Goal: Task Accomplishment & Management: Manage account settings

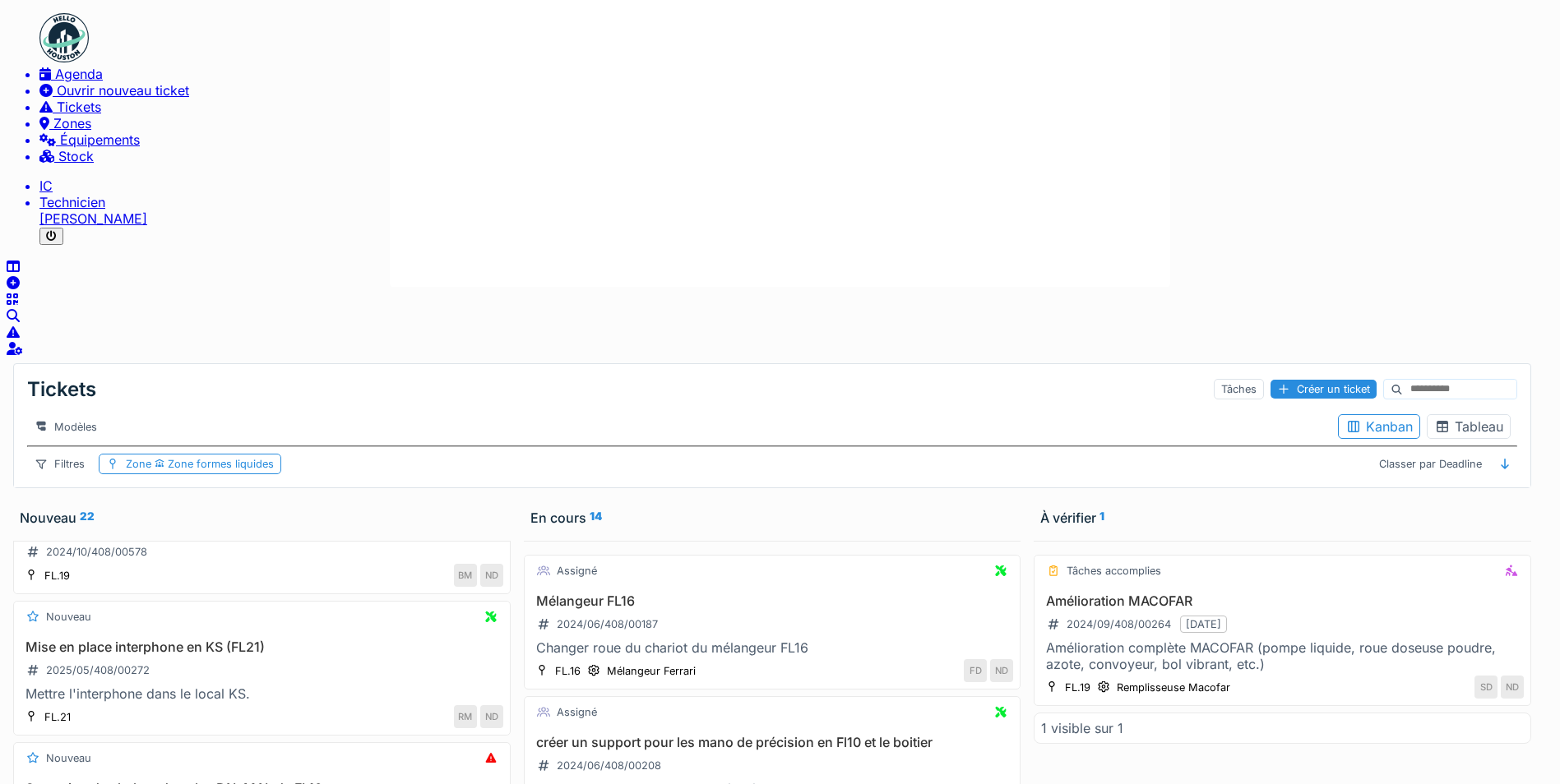
scroll to position [283, 0]
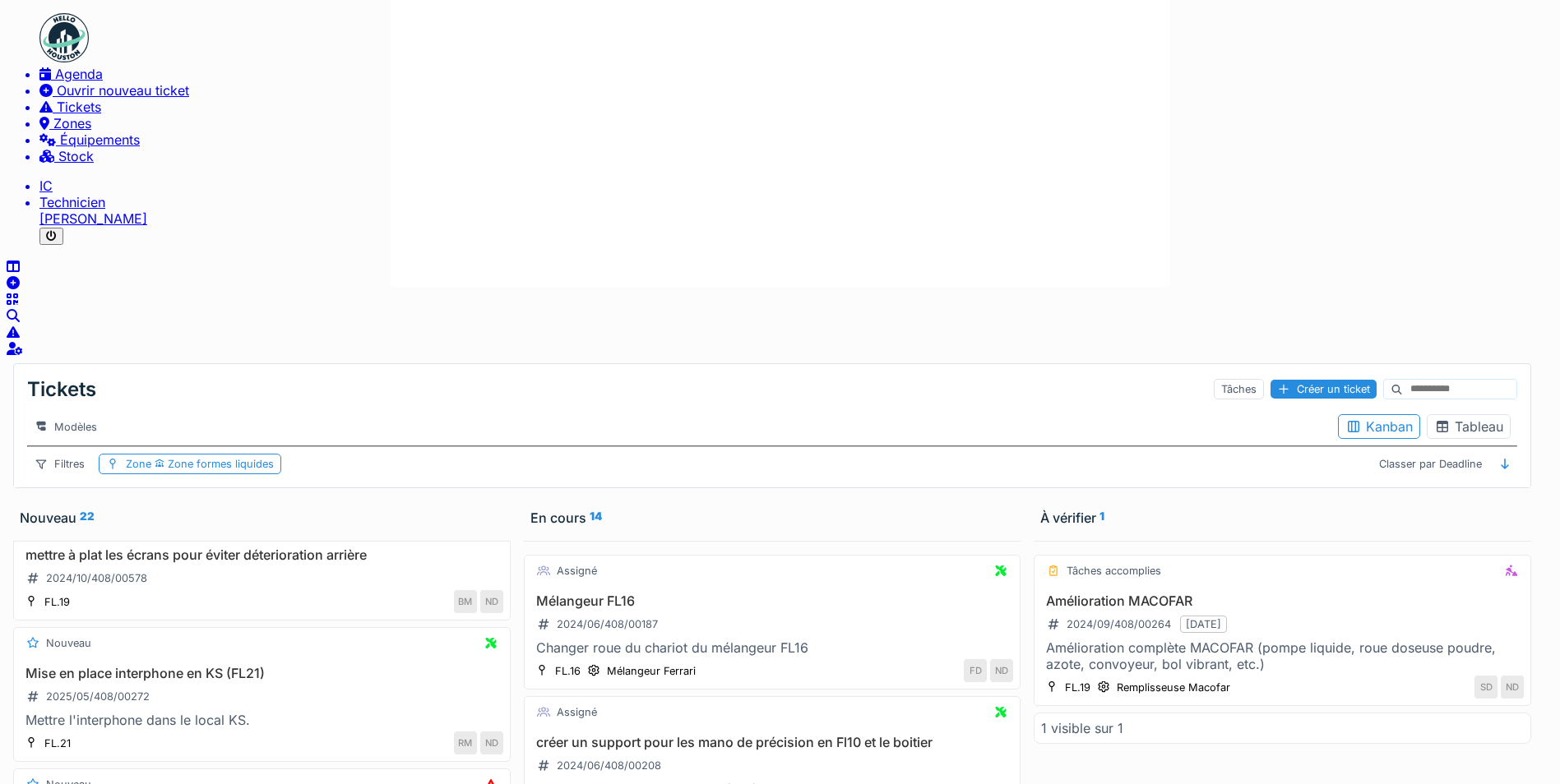
click at [57, 115] on span "Tickets" at bounding box center [78, 106] width 44 height 16
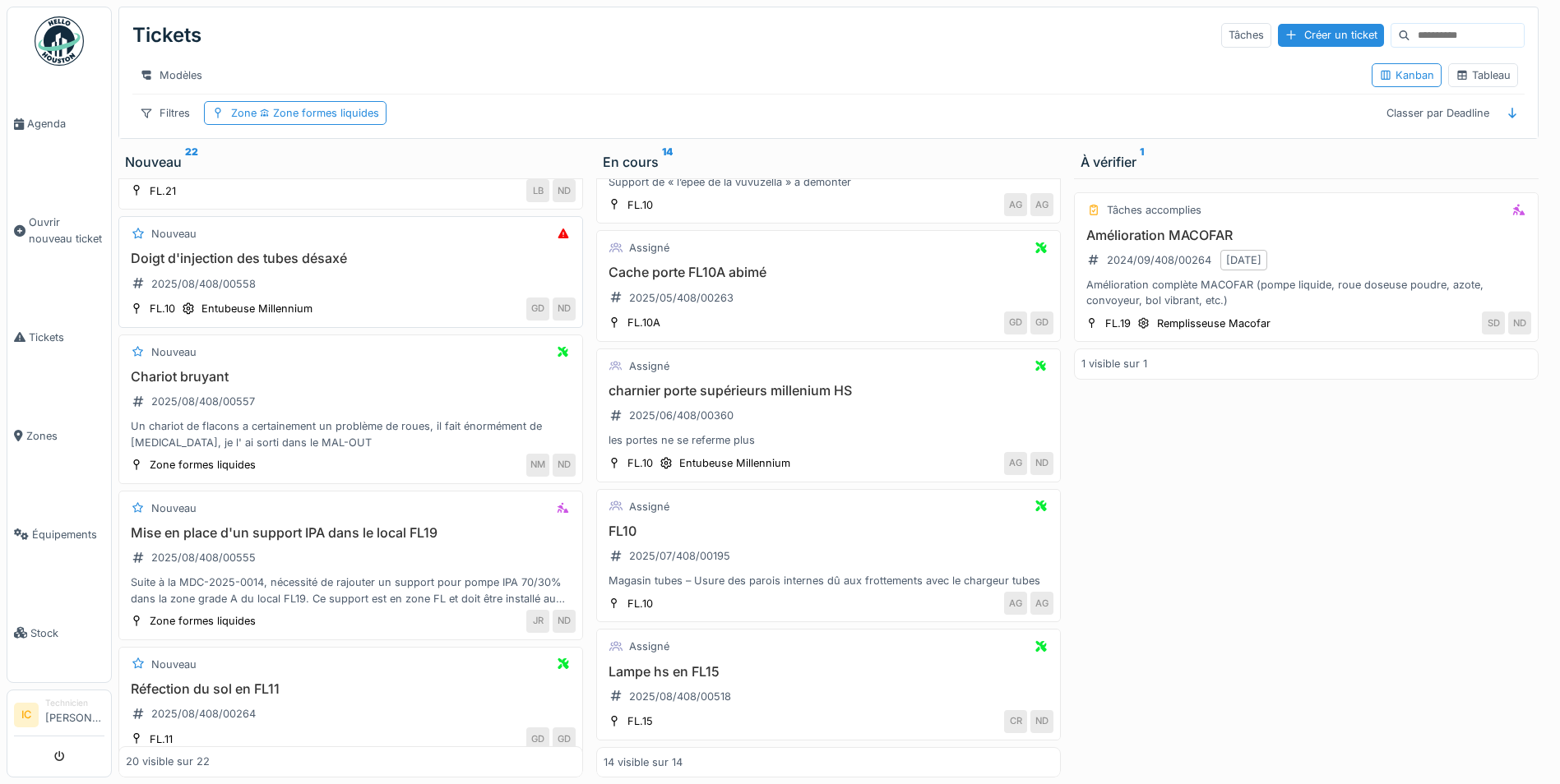
scroll to position [2046, 0]
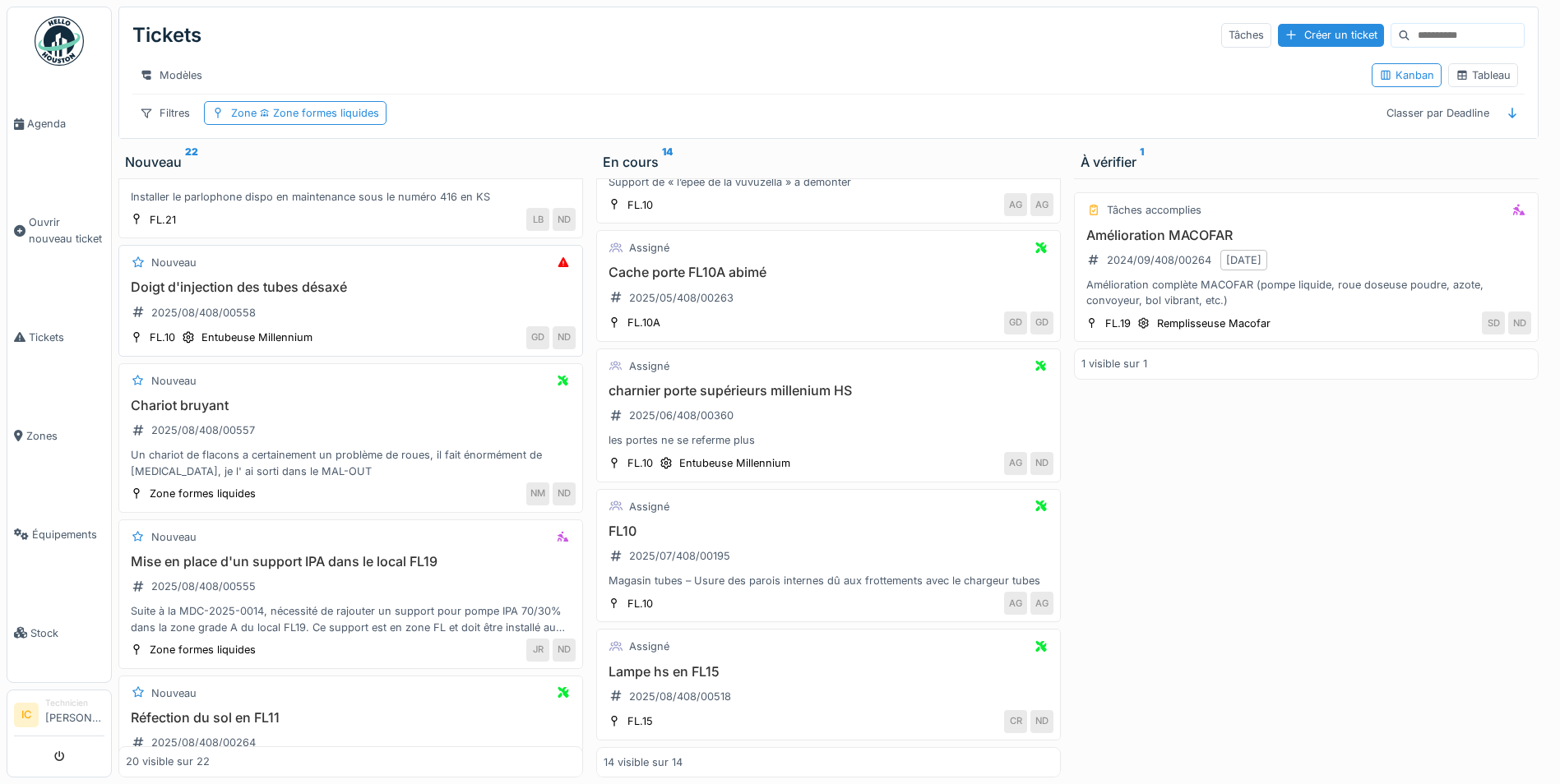
click at [301, 286] on h3 "Doigt d'injection des tubes désaxé" at bounding box center [350, 287] width 450 height 16
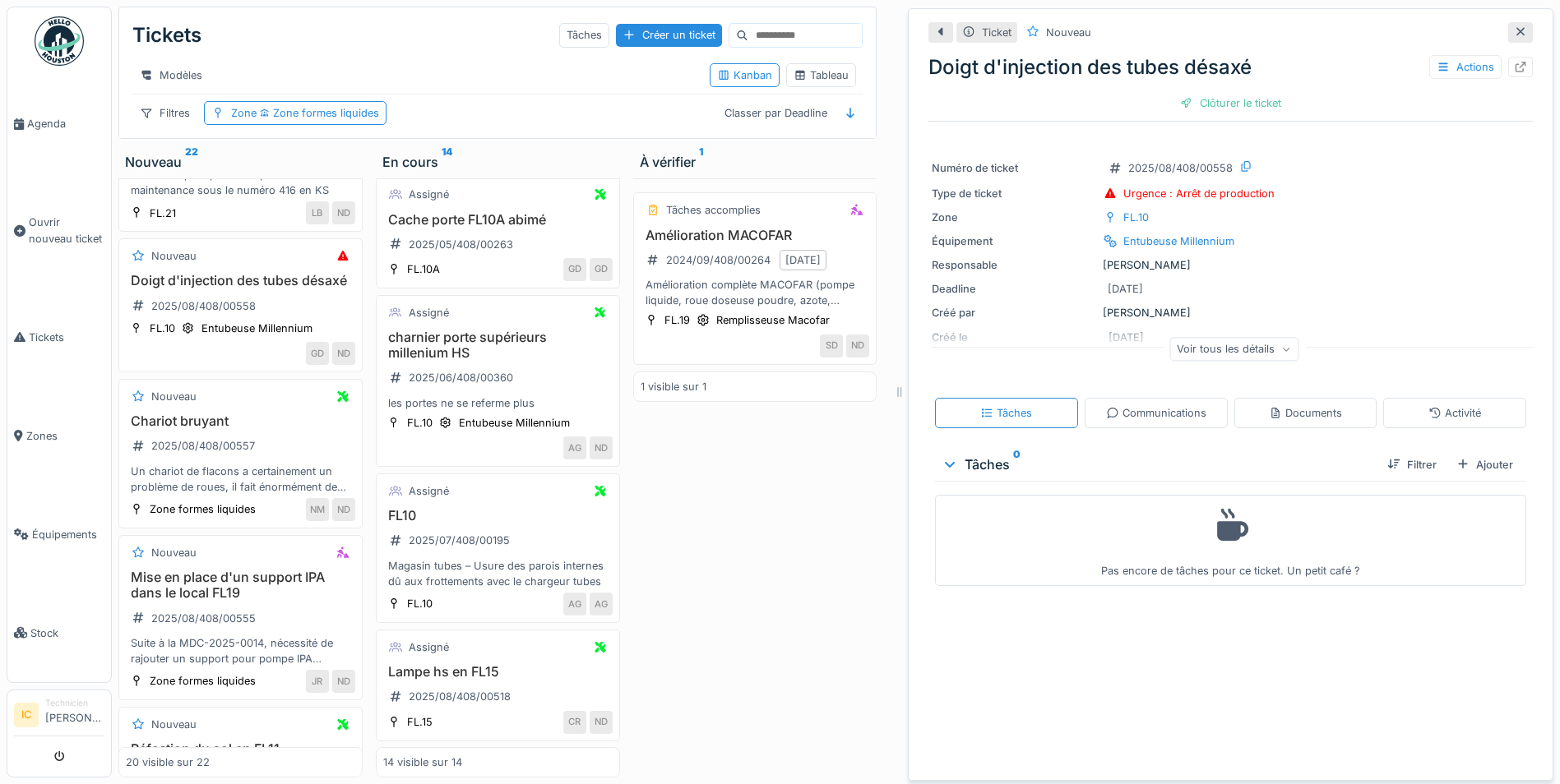
click at [1191, 347] on div "Voir tous les détails" at bounding box center [1233, 349] width 129 height 24
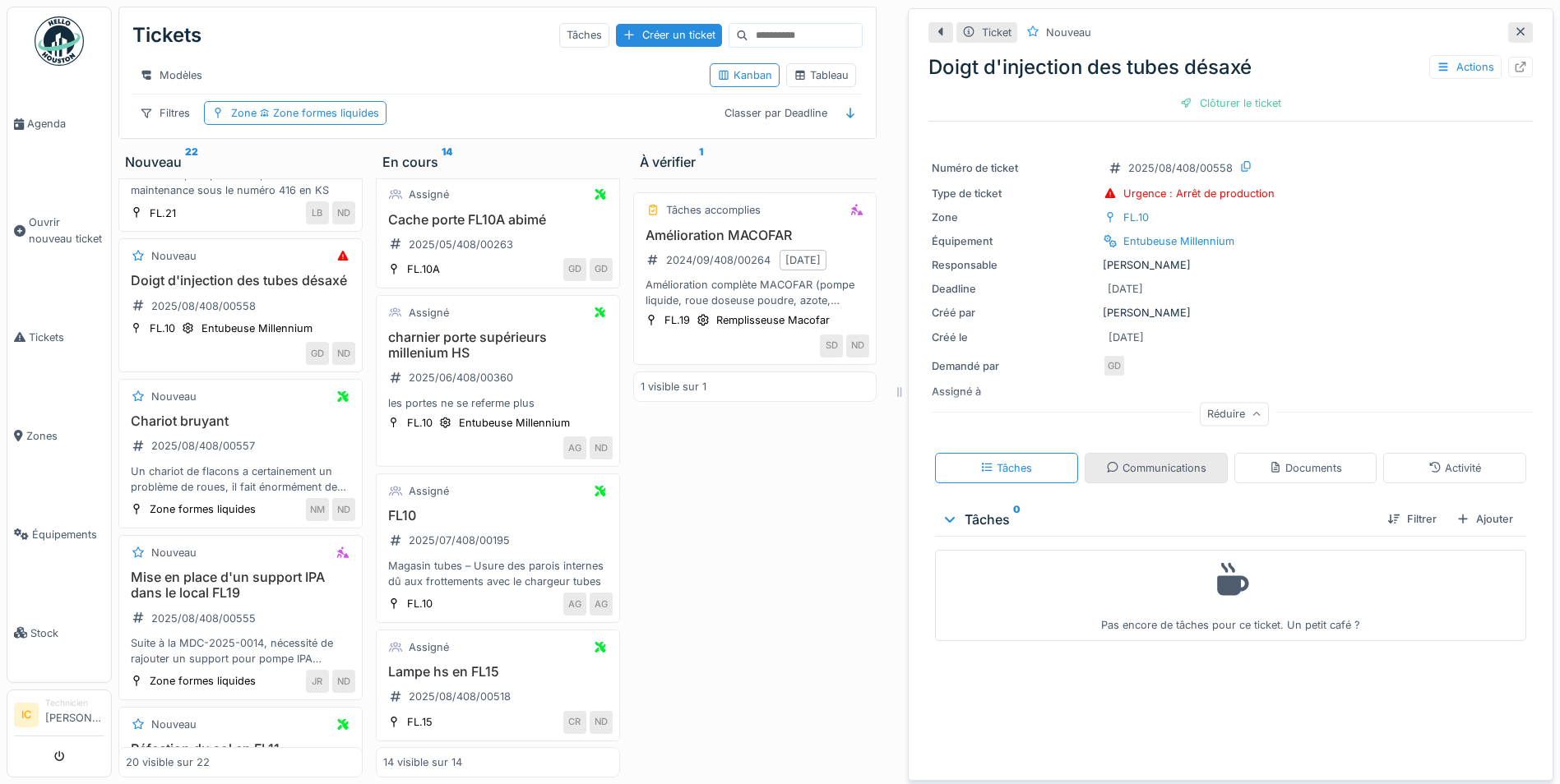
click at [1139, 466] on div "Communications" at bounding box center [1156, 467] width 100 height 16
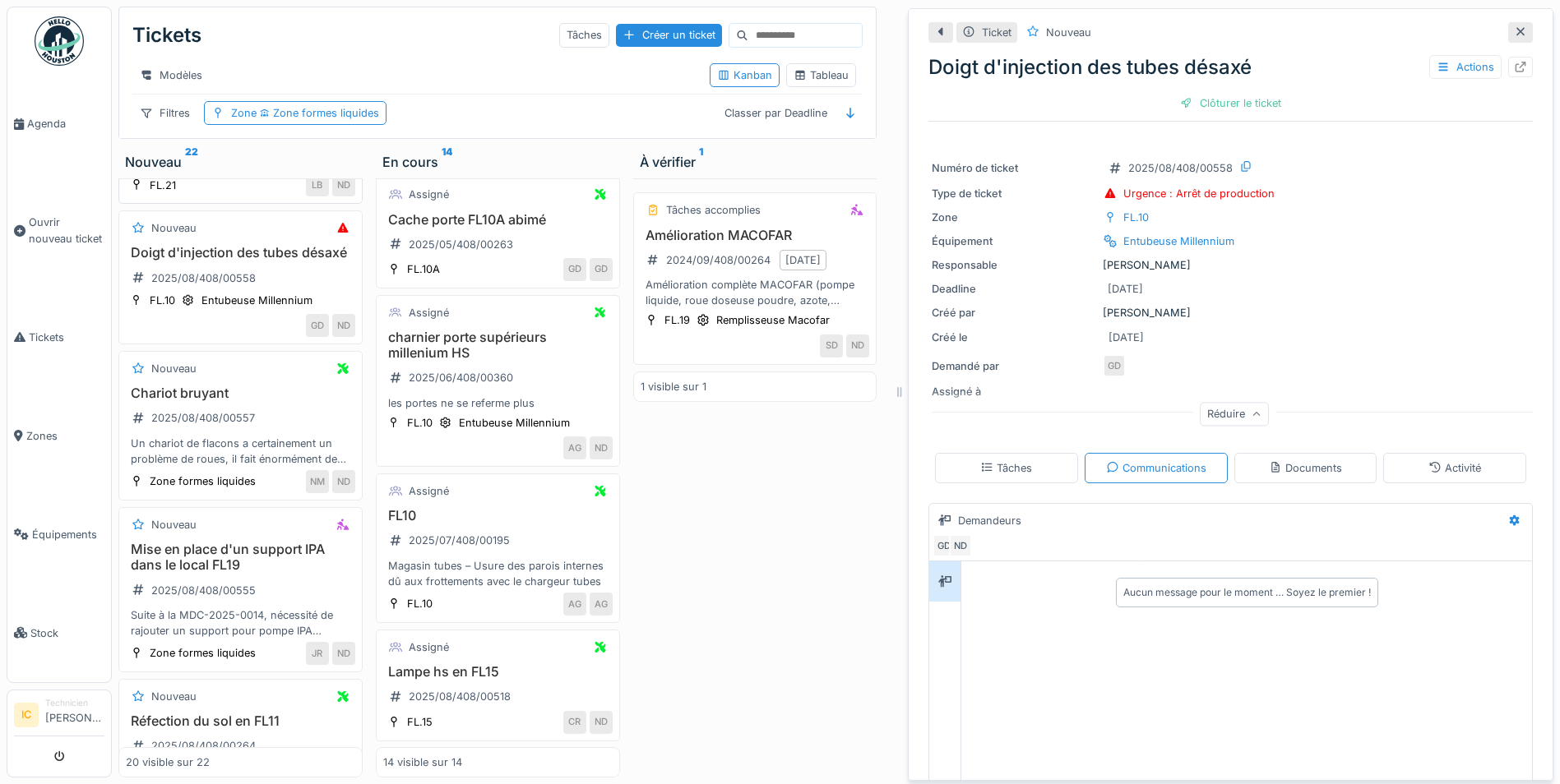
scroll to position [2223, 0]
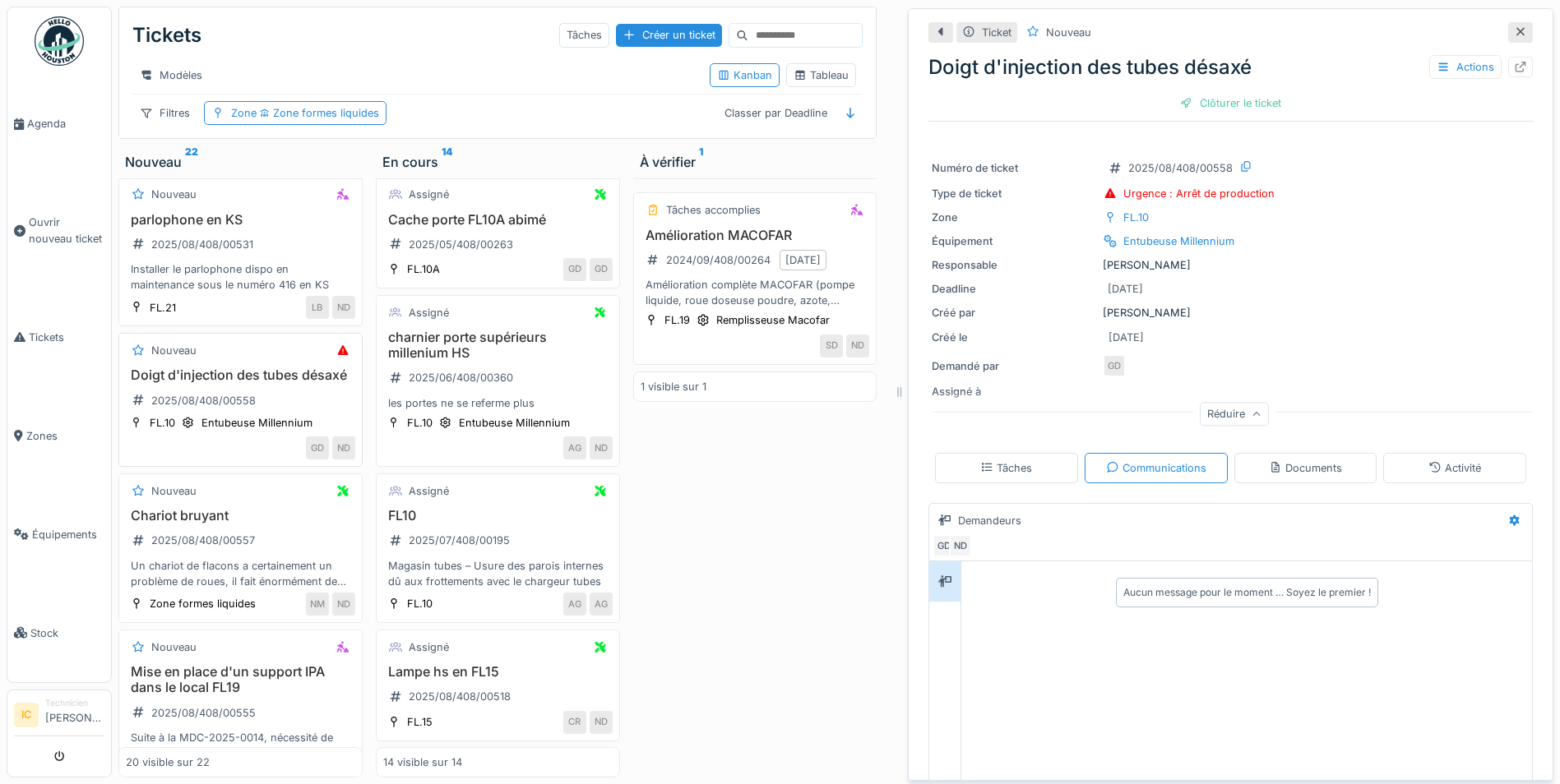
click at [274, 383] on h3 "Doigt d'injection des tubes désaxé" at bounding box center [239, 375] width 229 height 16
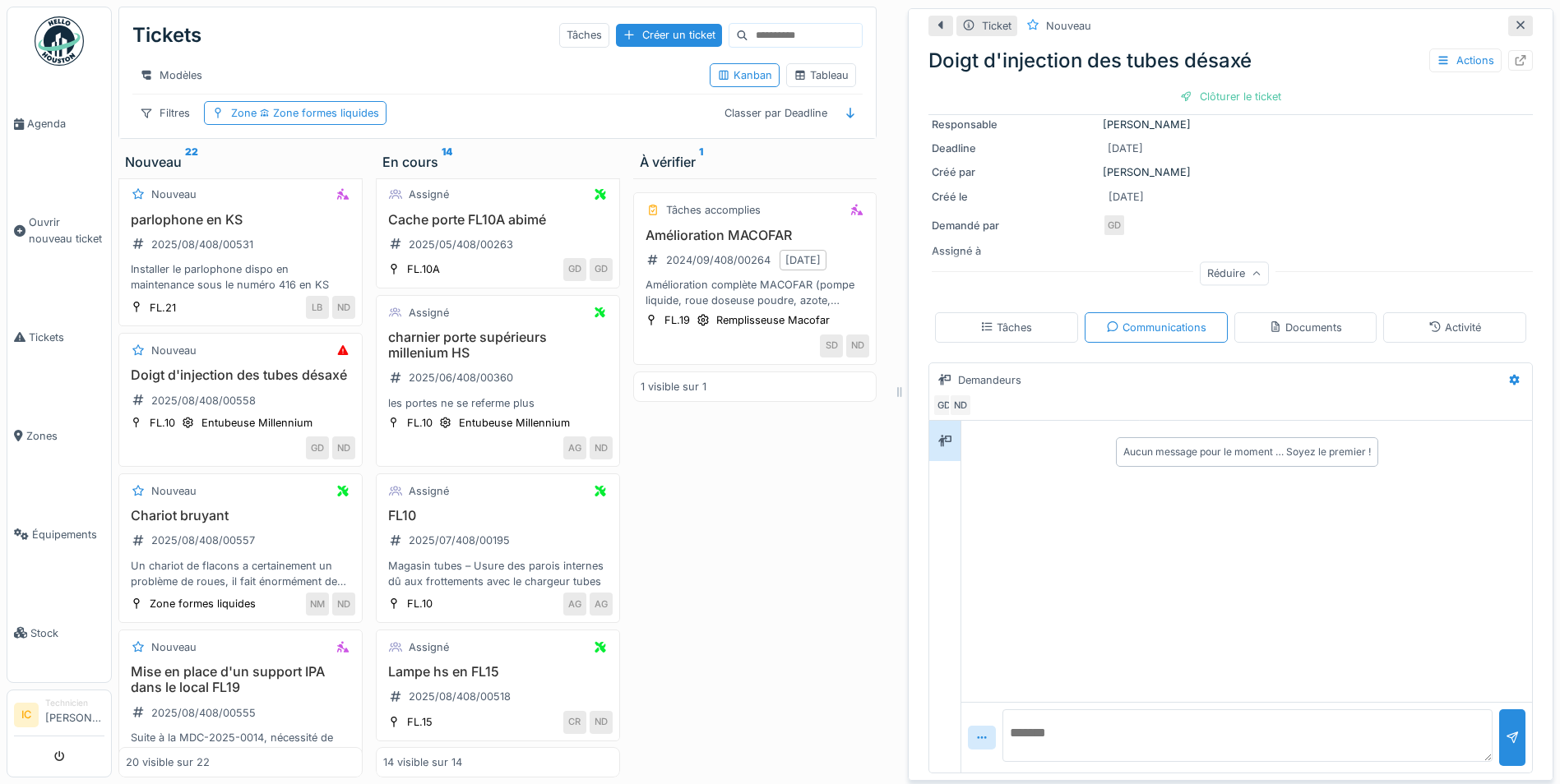
click at [1215, 274] on div "Réduire" at bounding box center [1234, 273] width 69 height 24
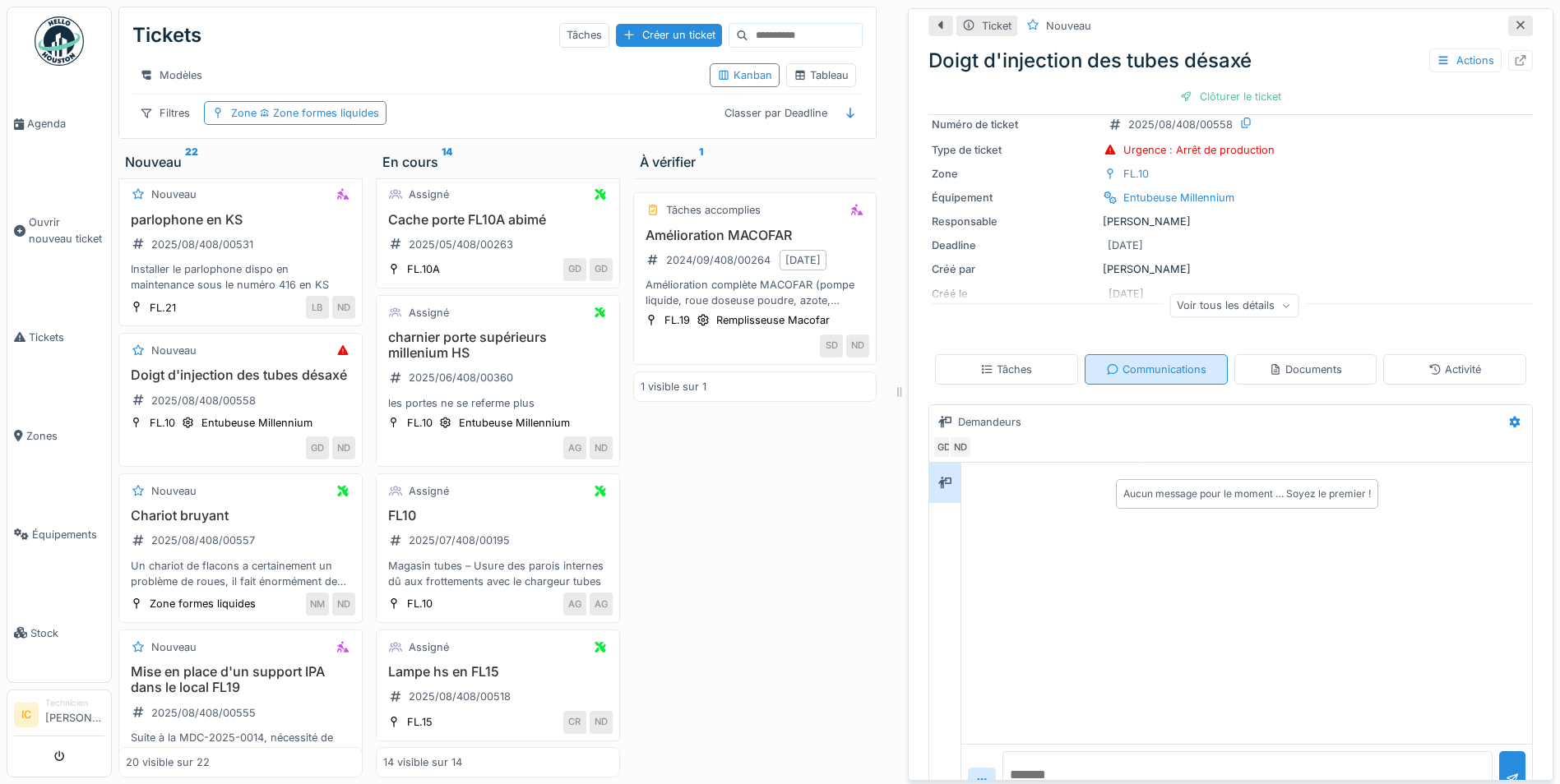
scroll to position [0, 0]
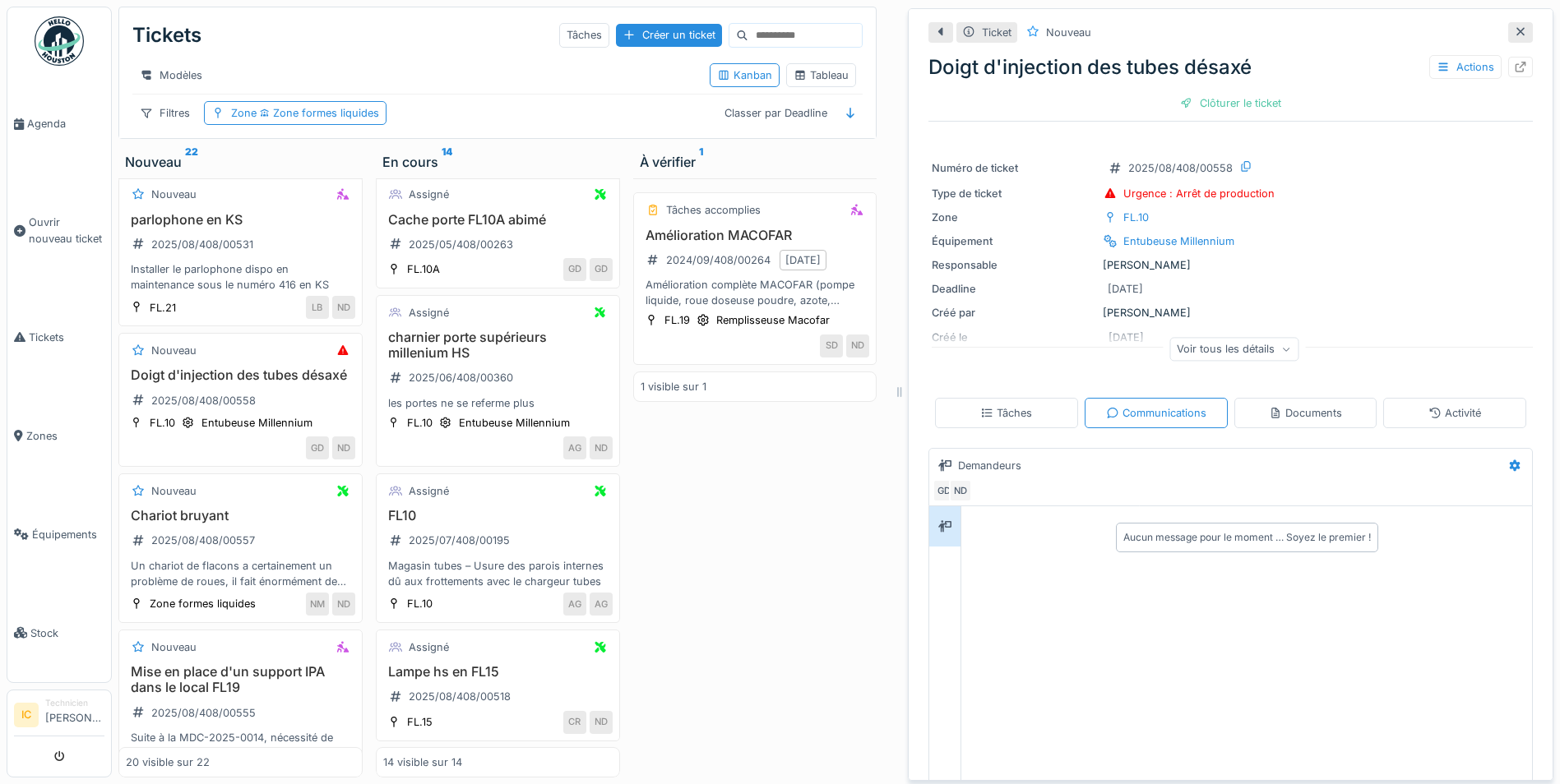
click at [1214, 351] on div "Voir tous les détails" at bounding box center [1233, 349] width 129 height 24
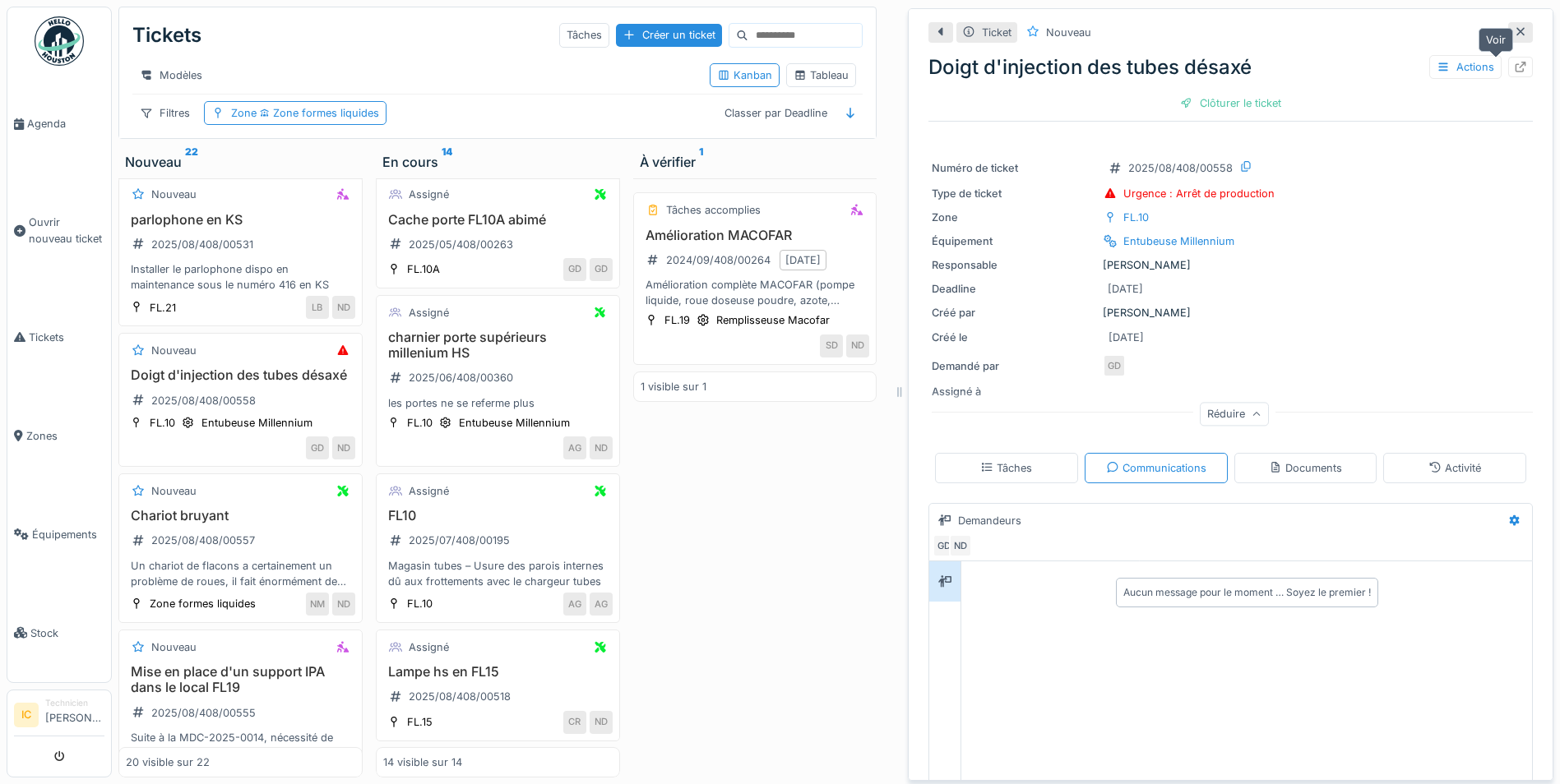
click at [1515, 61] on icon at bounding box center [1519, 66] width 10 height 10
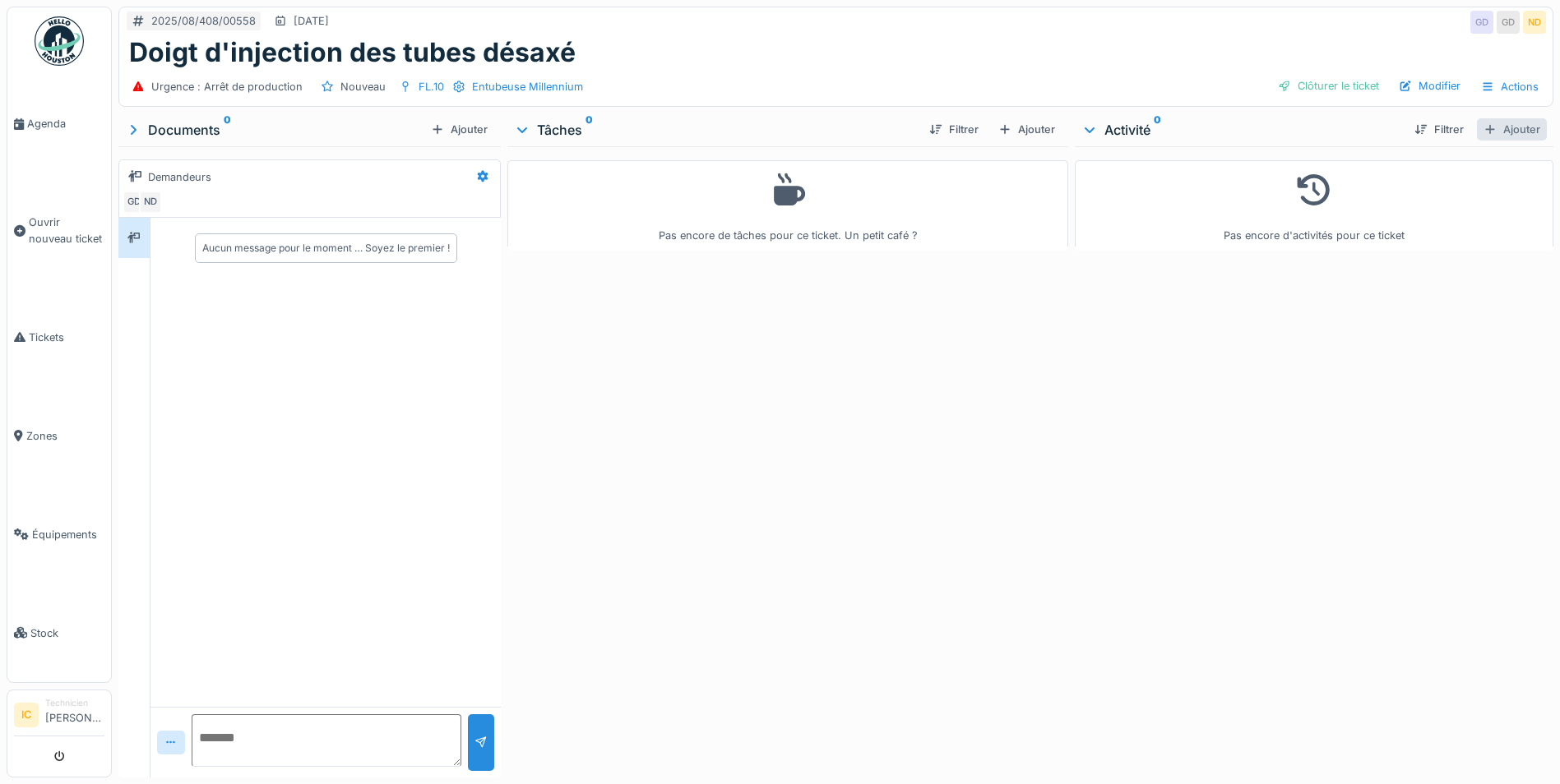
click at [1498, 135] on div "Ajouter" at bounding box center [1511, 130] width 70 height 23
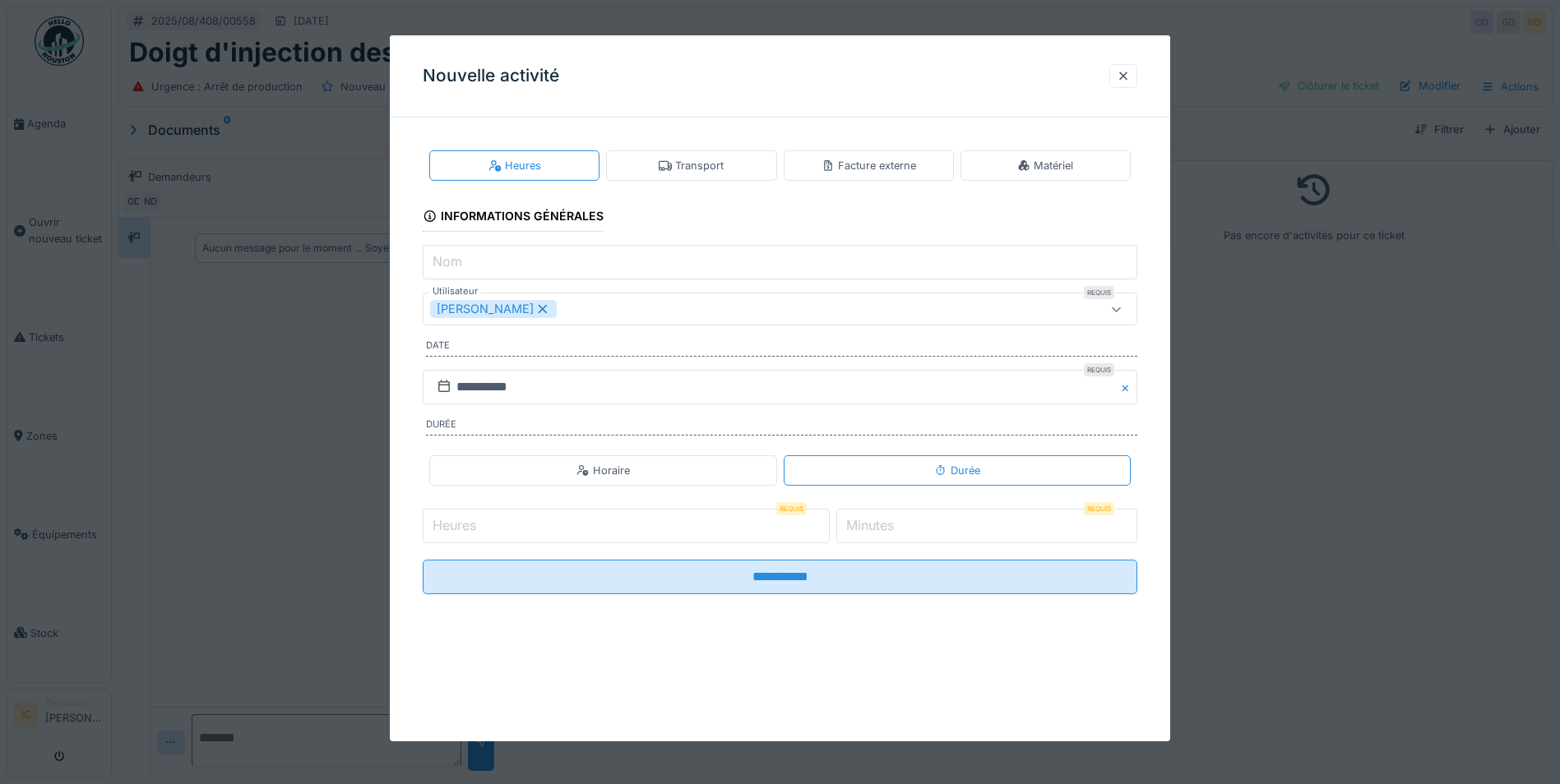
click at [769, 529] on input "Heures" at bounding box center [626, 526] width 407 height 35
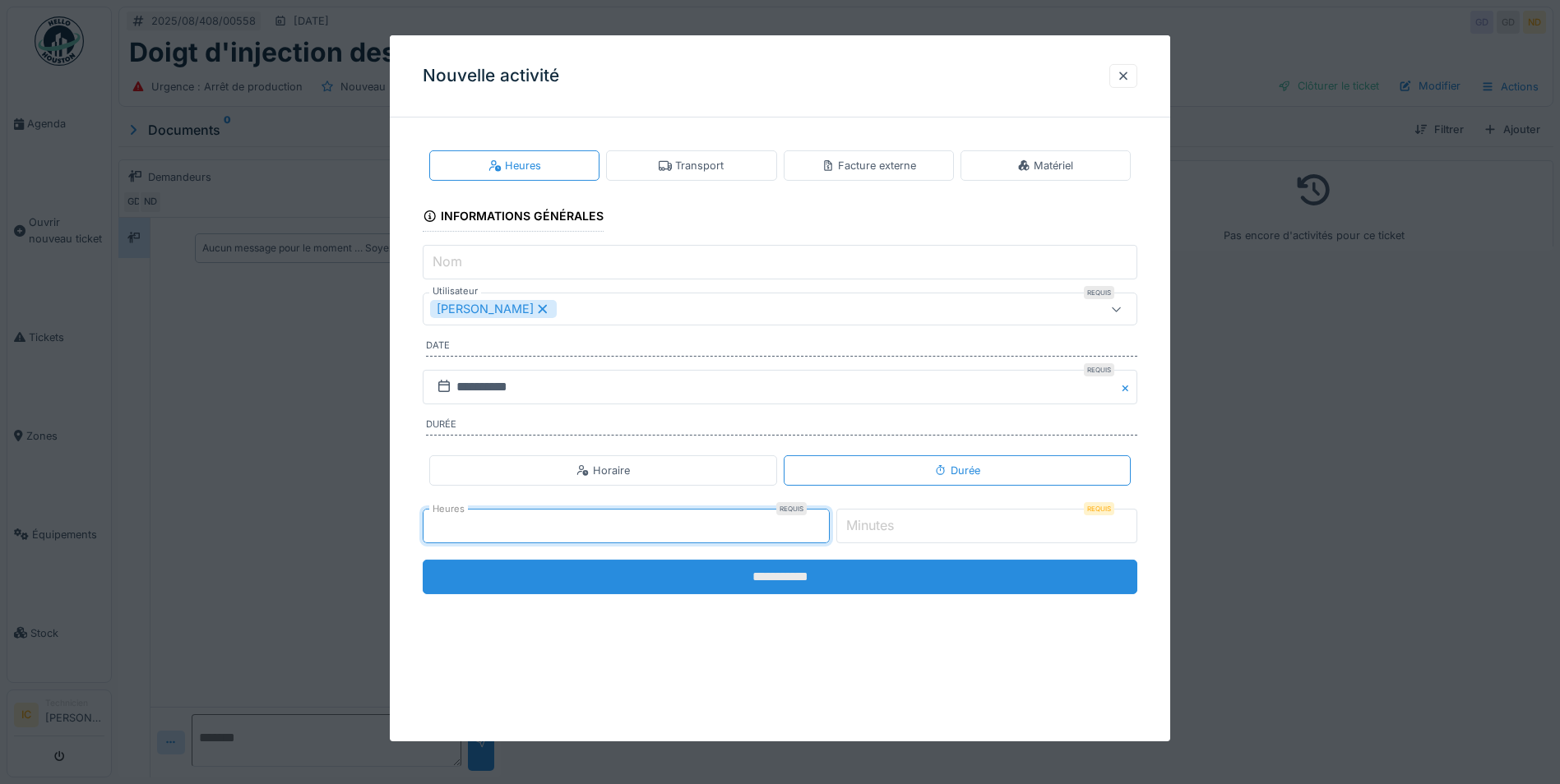
type input "*"
click at [676, 583] on input "**********" at bounding box center [780, 577] width 714 height 35
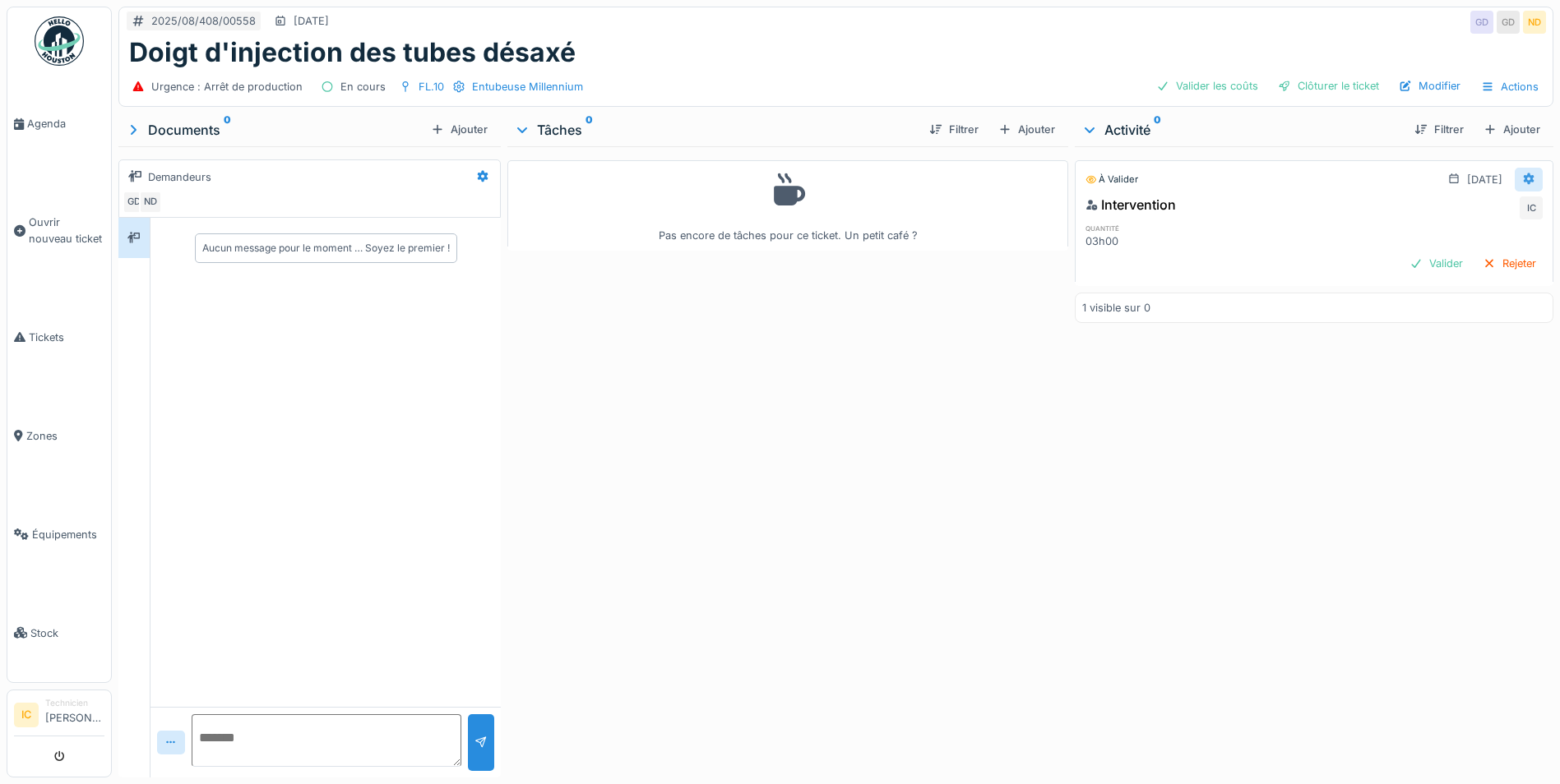
click at [1521, 178] on icon at bounding box center [1528, 178] width 13 height 10
click at [1452, 216] on div "Modifier" at bounding box center [1448, 216] width 80 height 24
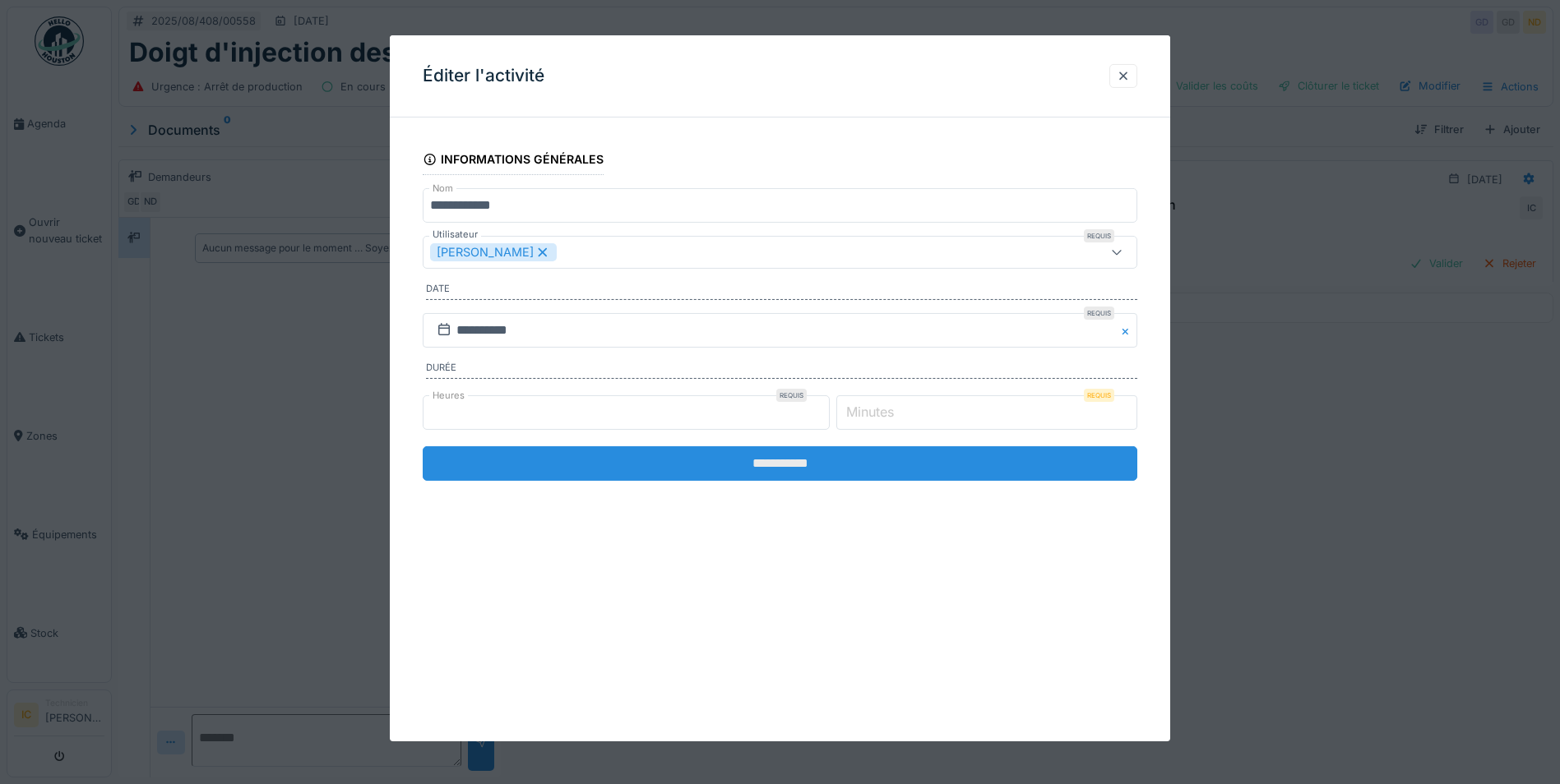
click at [783, 460] on input "**********" at bounding box center [780, 464] width 714 height 35
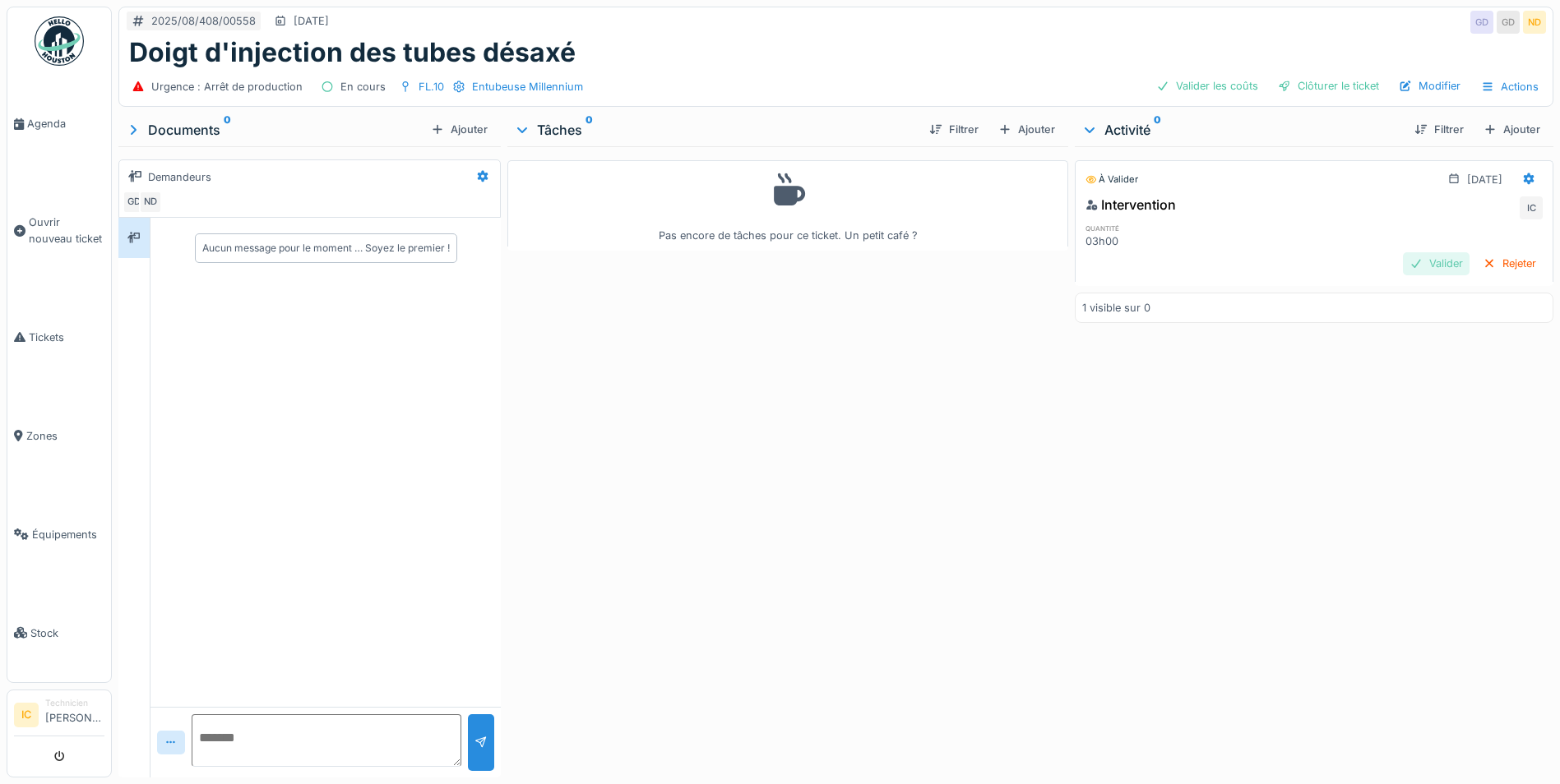
click at [1403, 262] on div "Valider" at bounding box center [1436, 264] width 67 height 23
click at [1322, 87] on div "Clôturer le ticket" at bounding box center [1327, 86] width 114 height 23
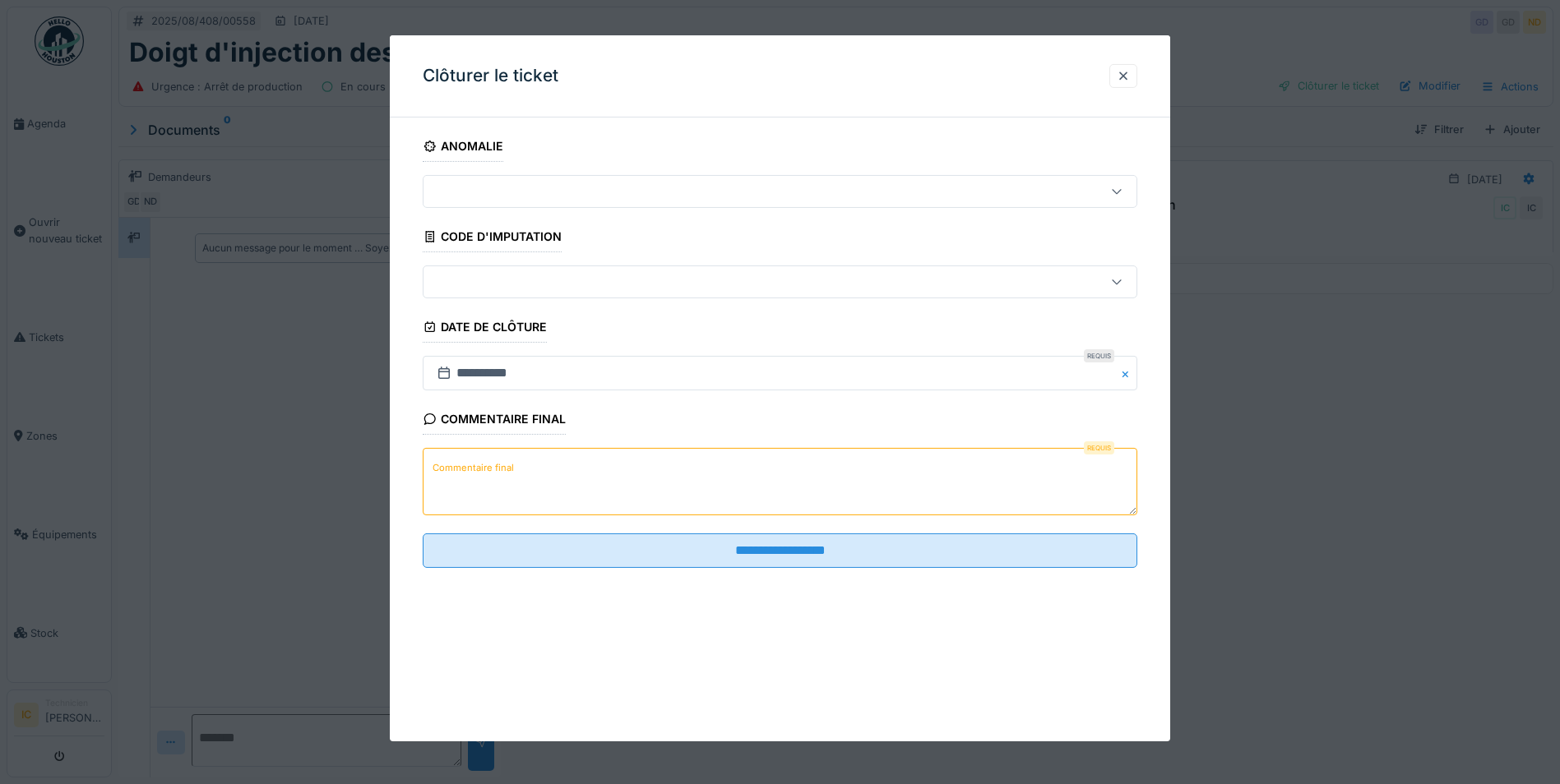
click at [1115, 196] on div at bounding box center [1116, 191] width 40 height 31
click at [1295, 216] on div at bounding box center [780, 392] width 1560 height 784
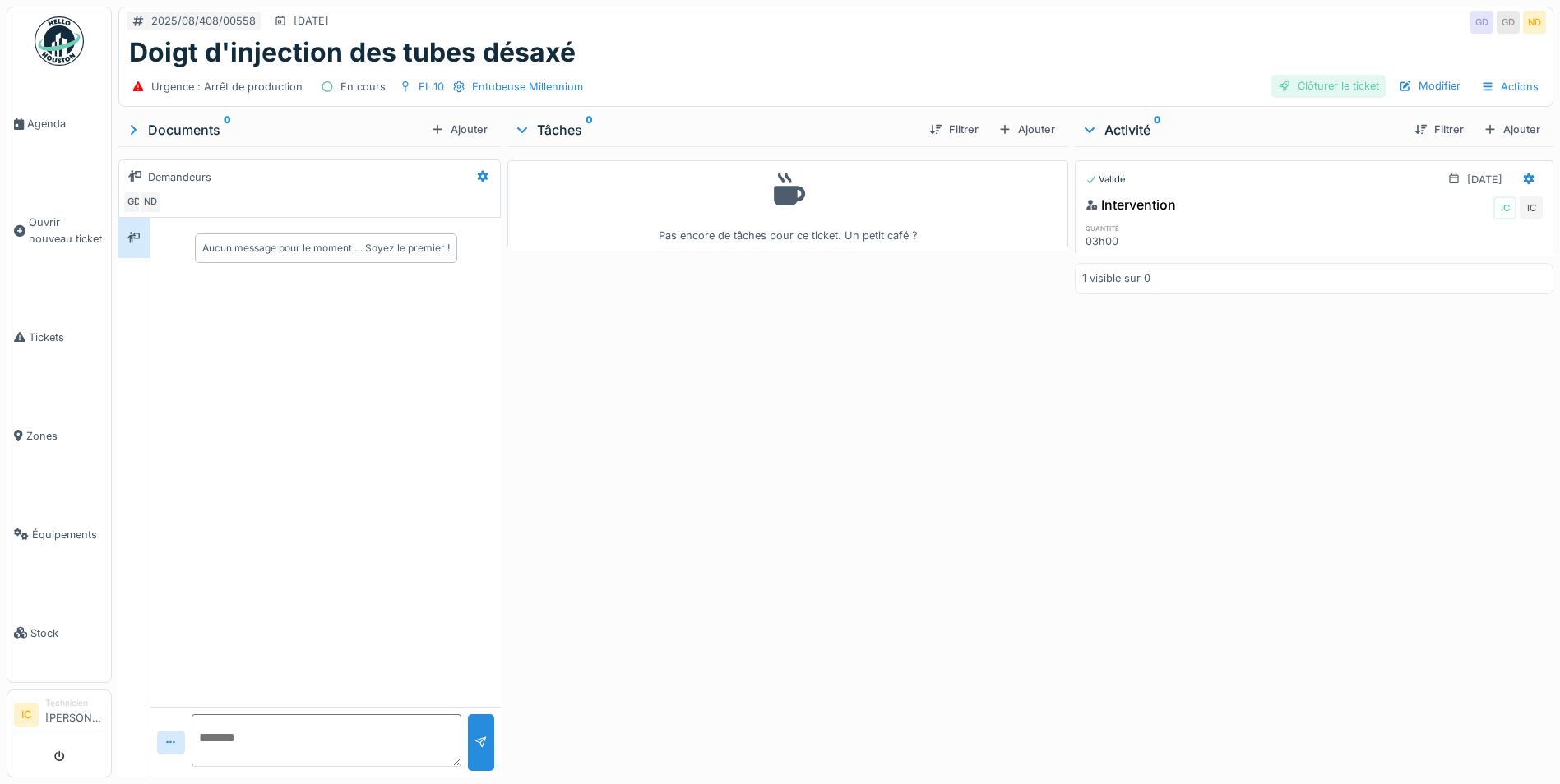
click at [1323, 84] on div "Clôturer le ticket" at bounding box center [1327, 86] width 114 height 23
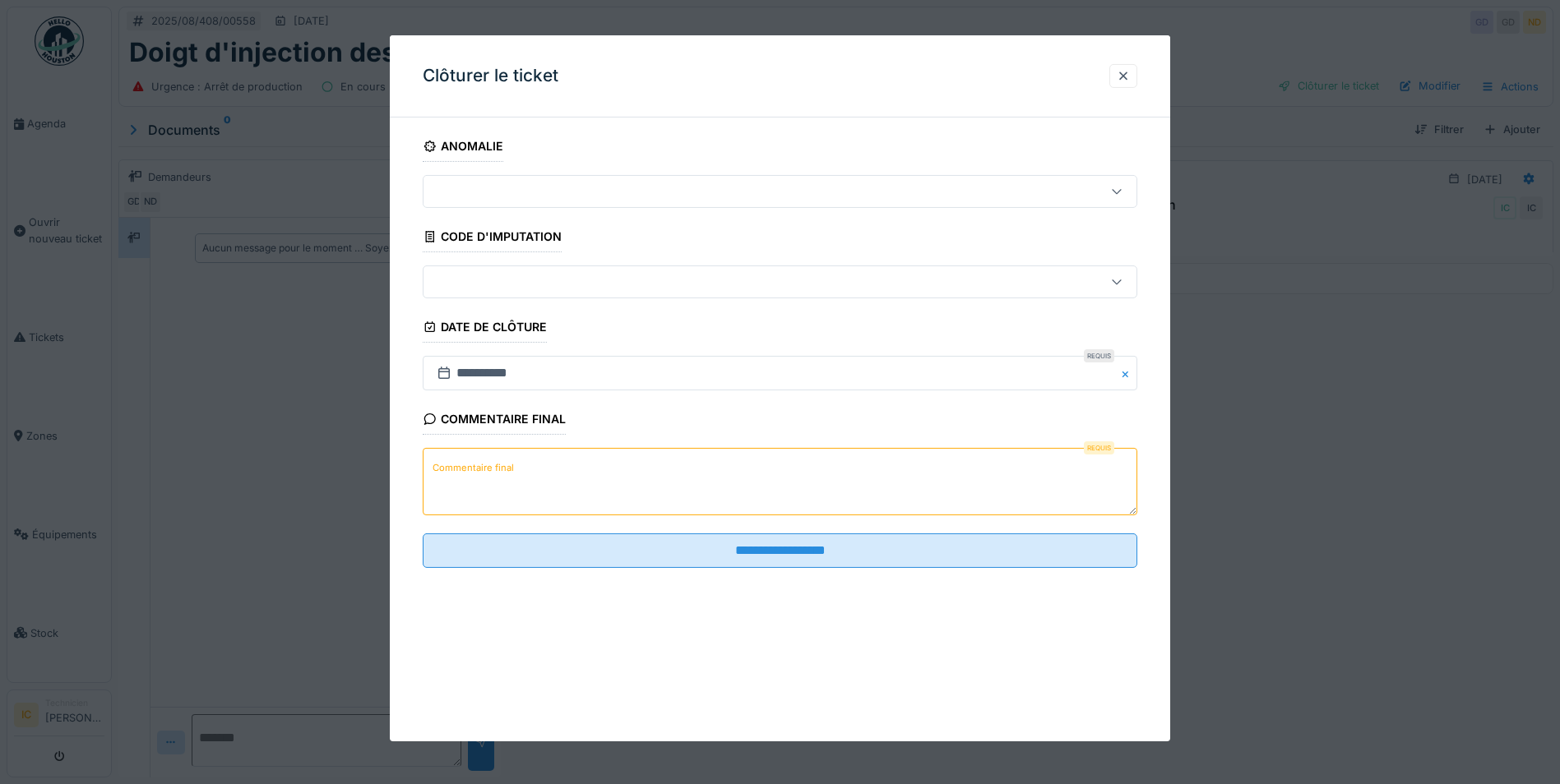
click at [480, 481] on textarea "Commentaire final" at bounding box center [780, 482] width 714 height 68
click at [536, 479] on textarea "Commentaire final" at bounding box center [780, 482] width 714 height 68
paste textarea "**********"
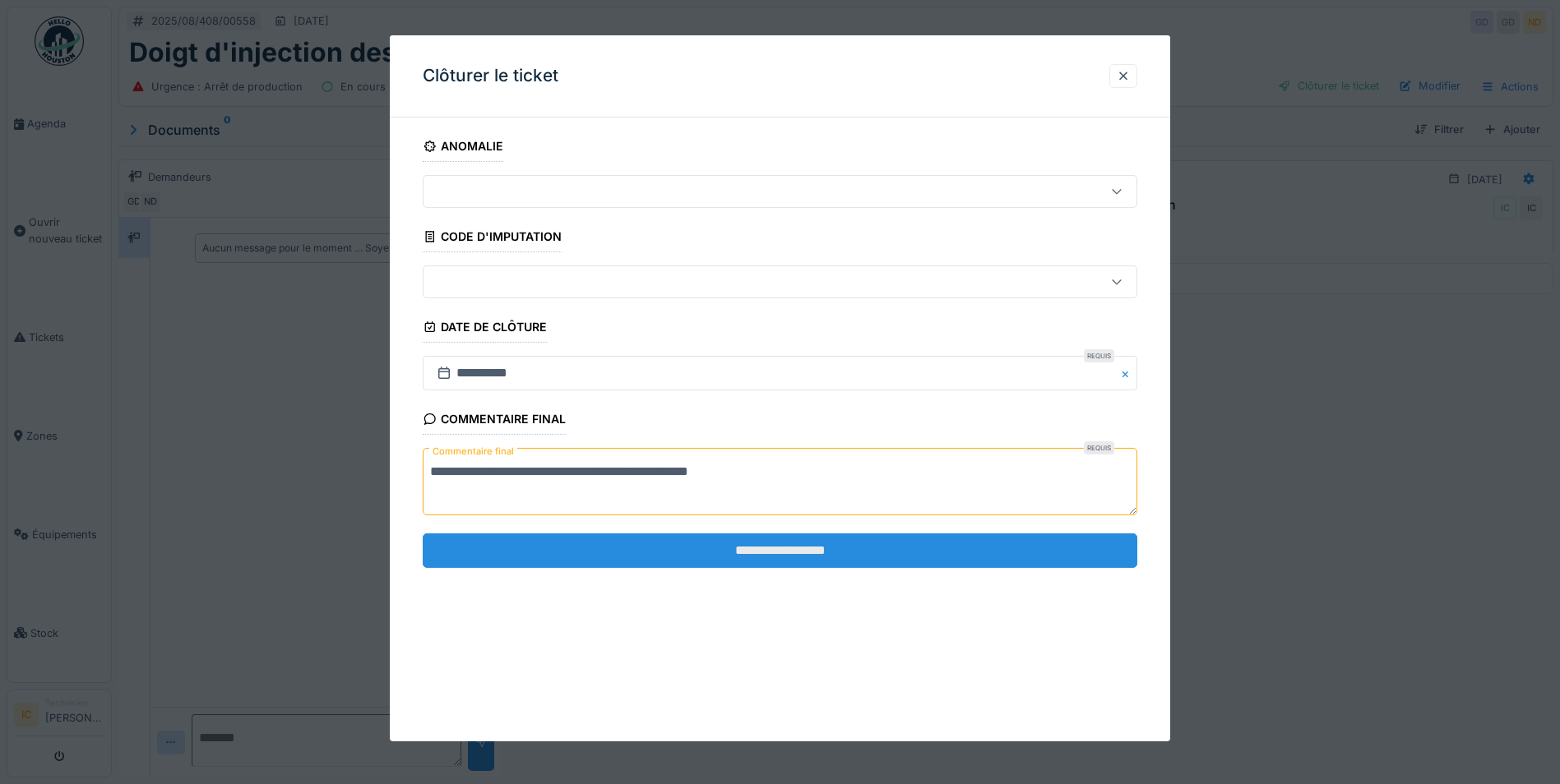
type textarea "**********"
click at [790, 550] on input "**********" at bounding box center [780, 550] width 714 height 35
